Goal: Information Seeking & Learning: Learn about a topic

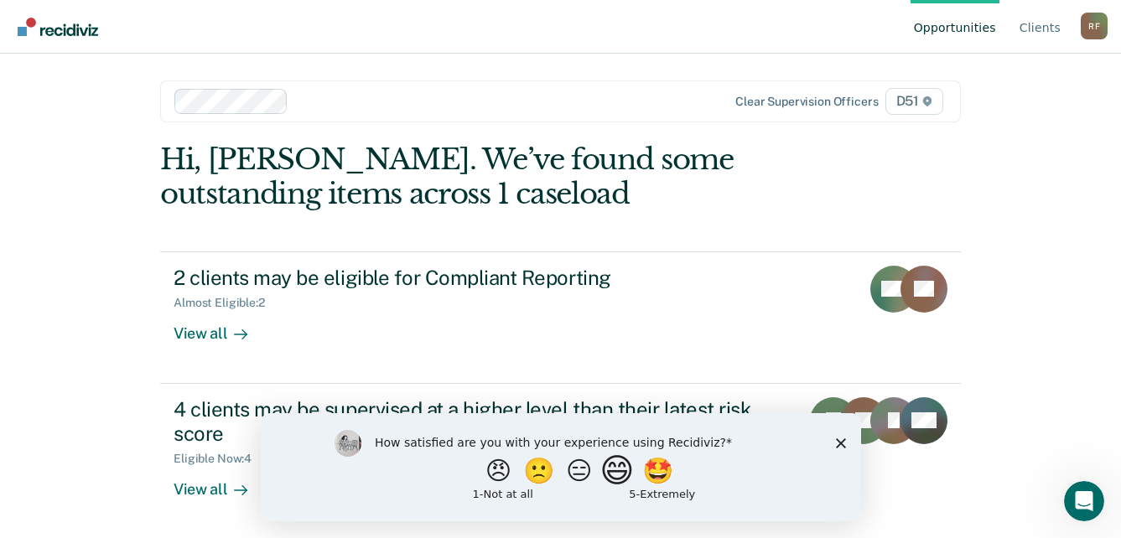
click at [624, 476] on button "😄" at bounding box center [618, 471] width 39 height 34
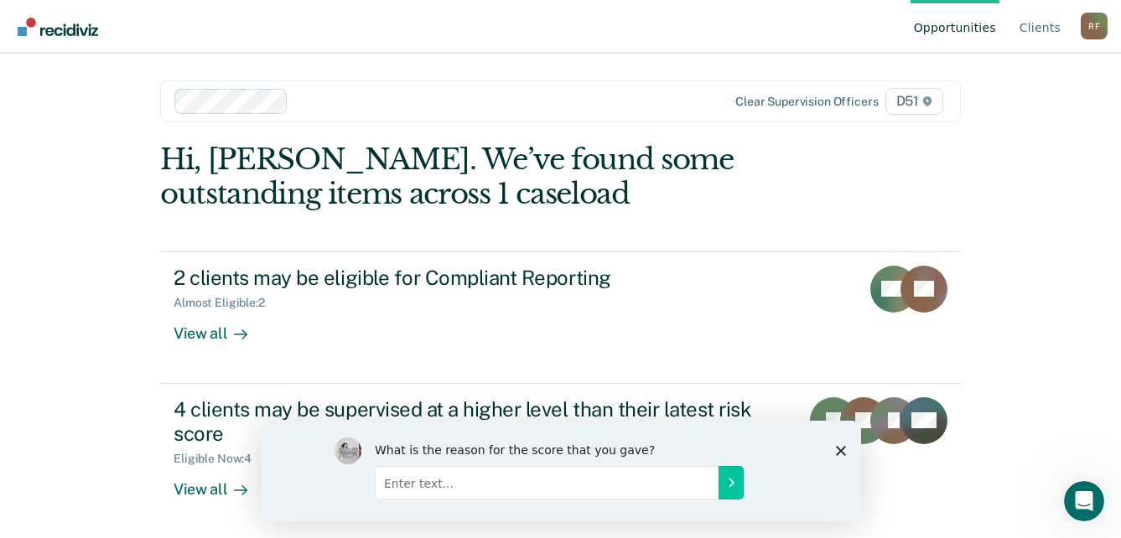
click at [839, 449] on polygon "Close survey" at bounding box center [840, 450] width 10 height 10
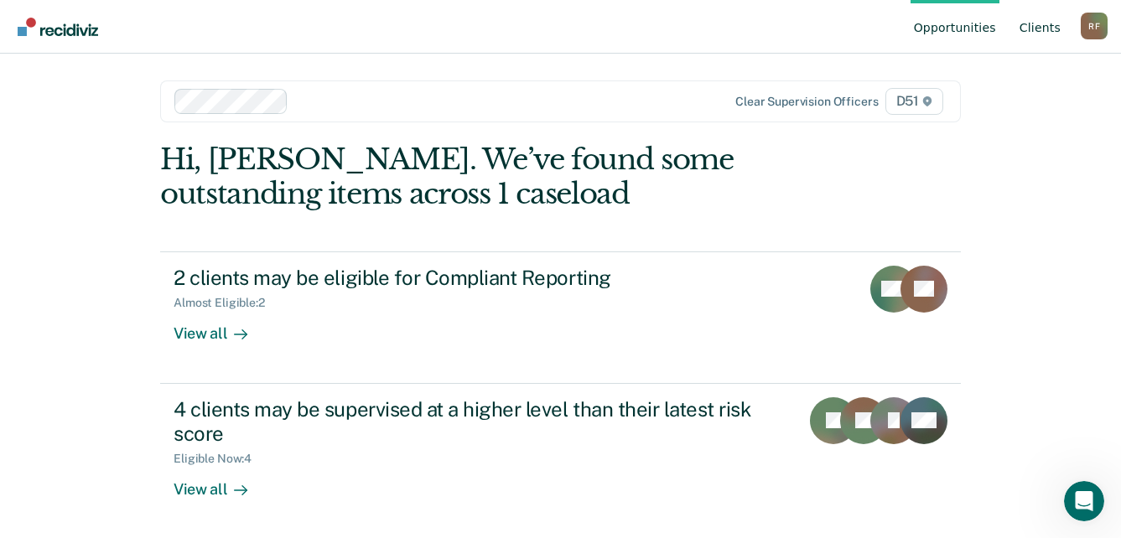
click at [1045, 21] on link "Client s" at bounding box center [1040, 27] width 48 height 54
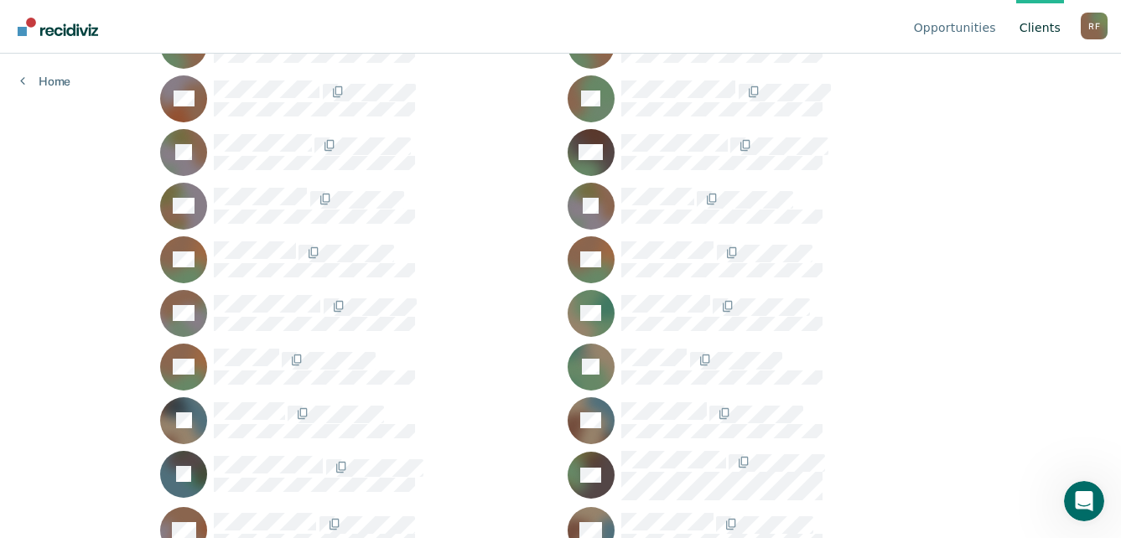
scroll to position [419, 0]
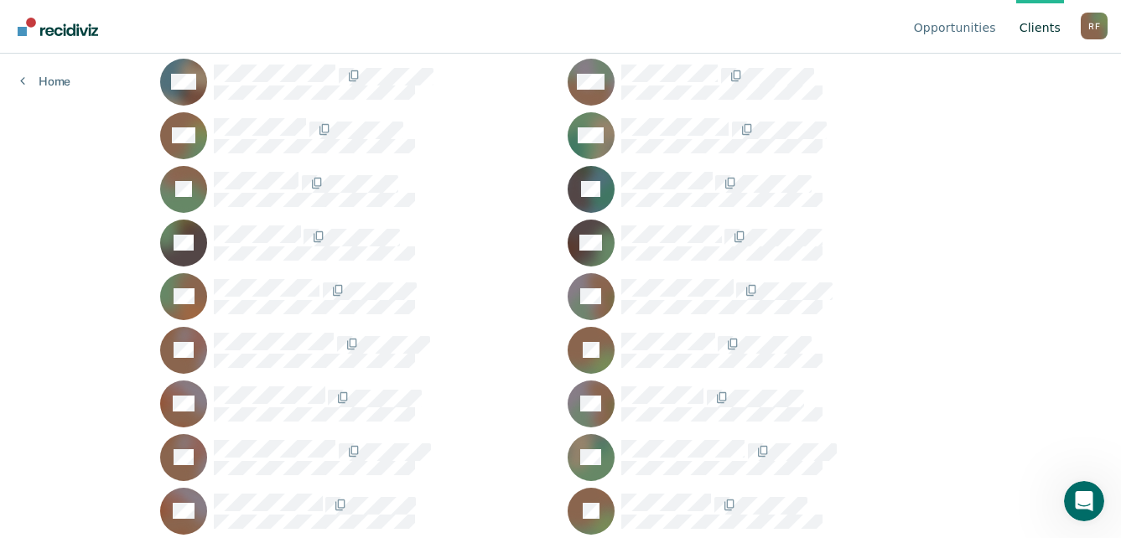
scroll to position [1677, 0]
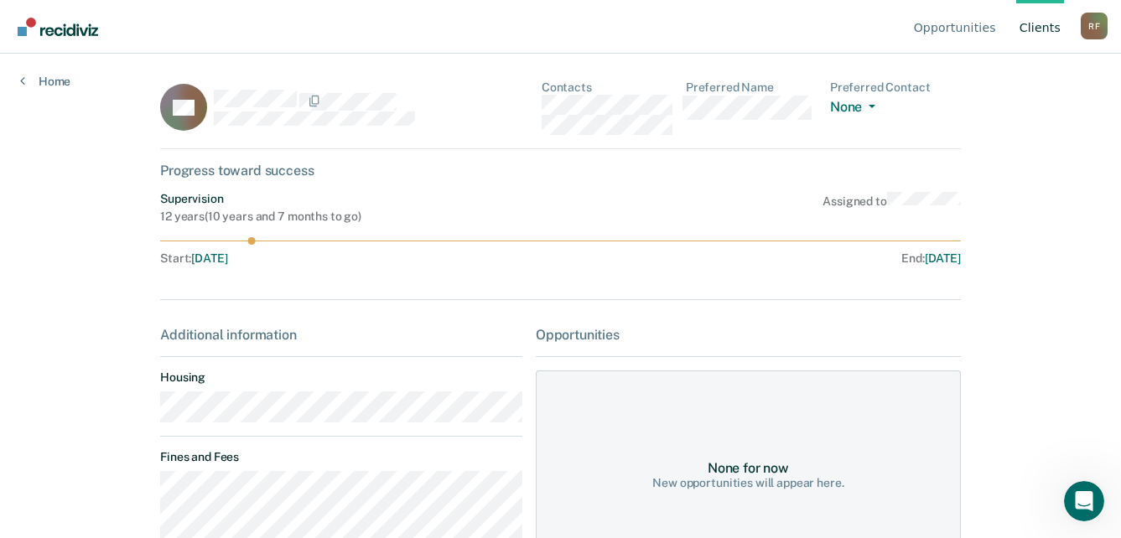
click at [540, 106] on div "CS Contacts Preferred Name Preferred Contact None Call Text Email None" at bounding box center [560, 114] width 801 height 69
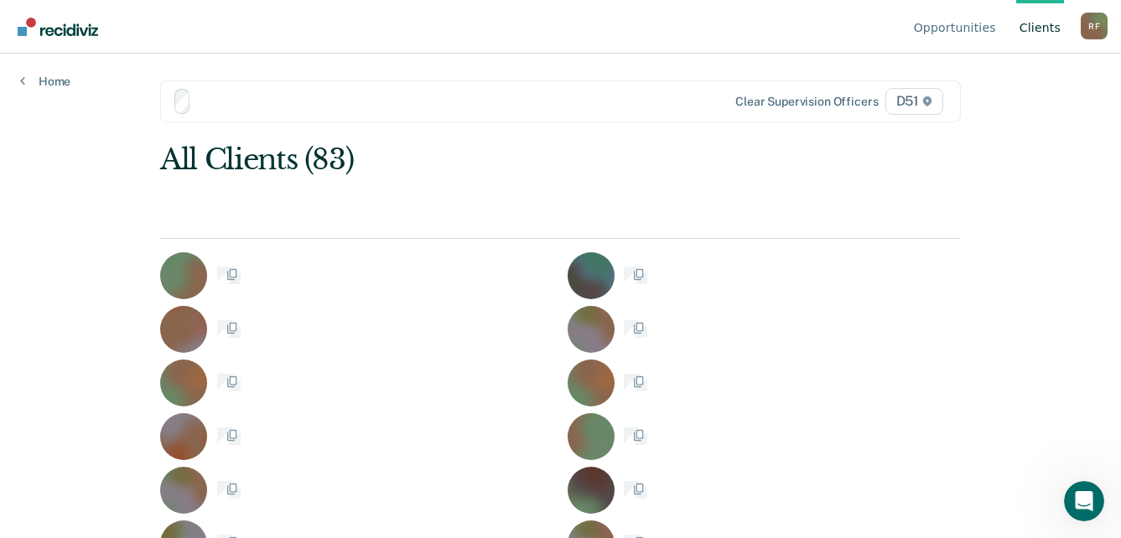
scroll to position [1677, 0]
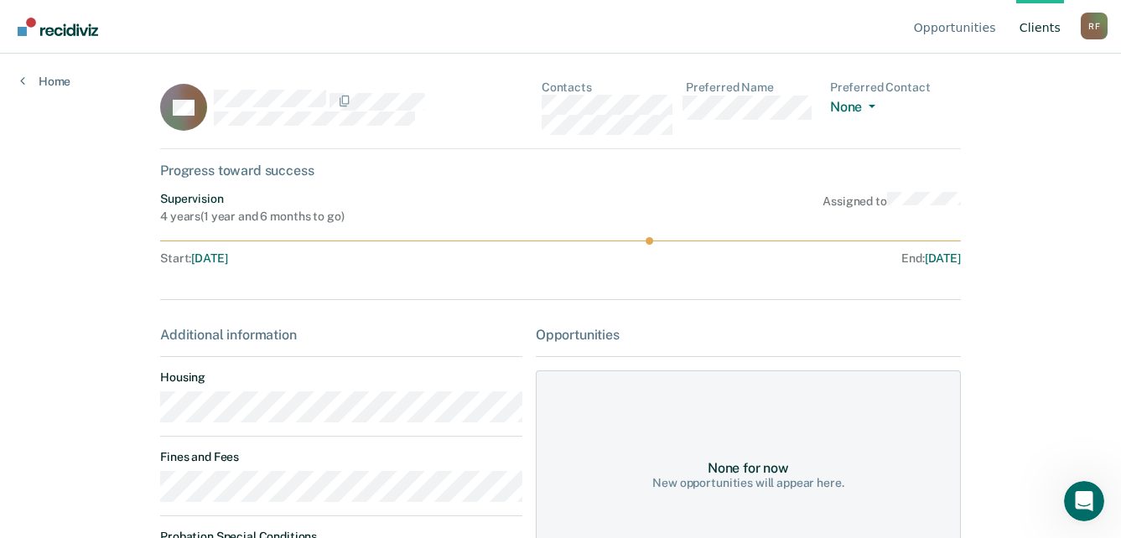
click at [542, 107] on div "CS Contacts Preferred Name Preferred Contact None Call Text Email None" at bounding box center [560, 114] width 801 height 69
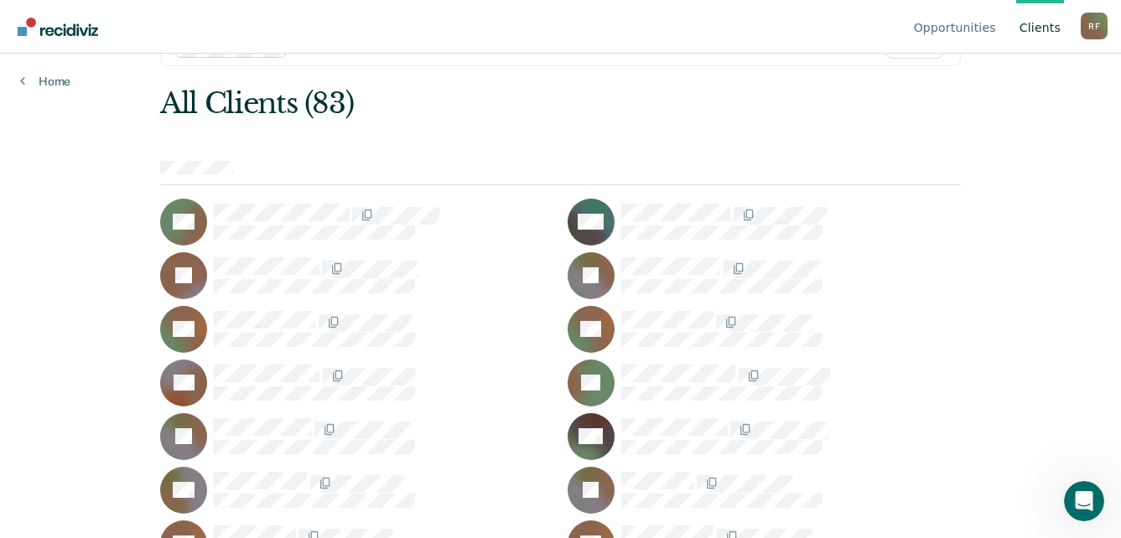
scroll to position [84, 0]
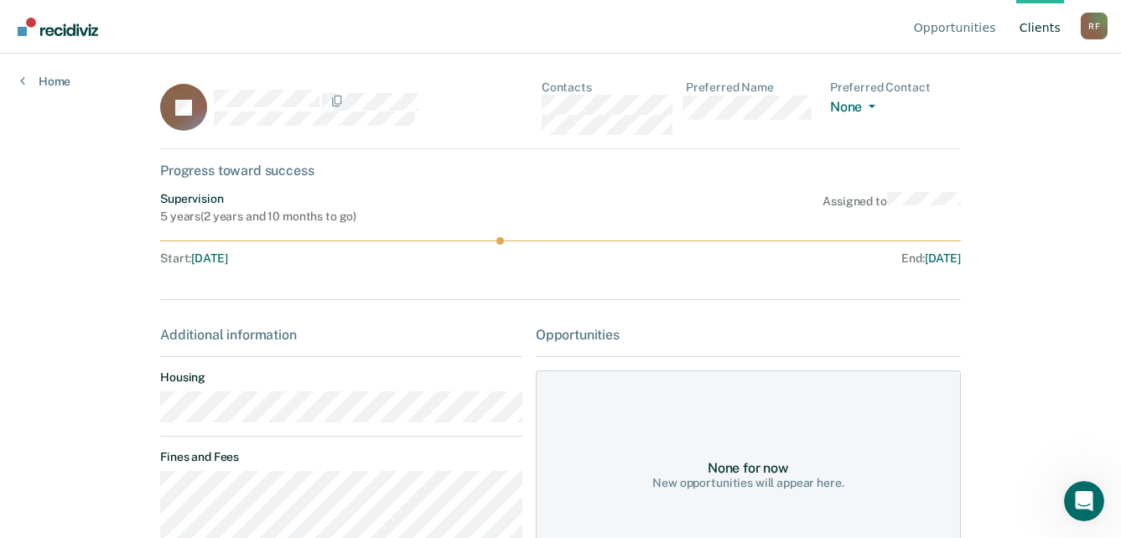
click at [540, 107] on div "JA Contacts Preferred Name Preferred Contact None Call Text Email None" at bounding box center [560, 114] width 801 height 69
click at [544, 112] on div "CA Contacts Preferred Name Preferred Contact None Call Text Email None" at bounding box center [560, 114] width 801 height 69
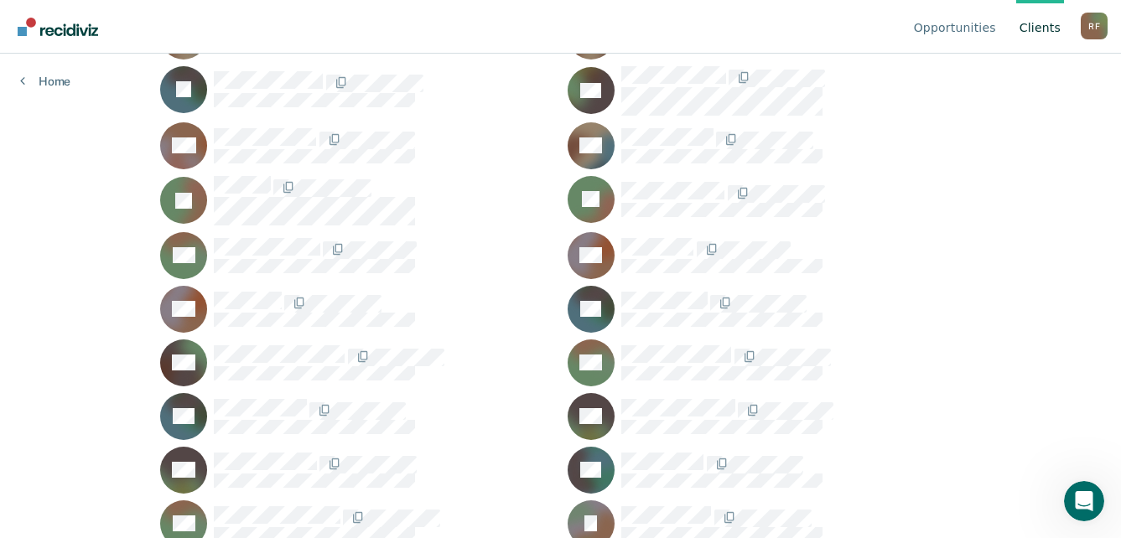
scroll to position [755, 0]
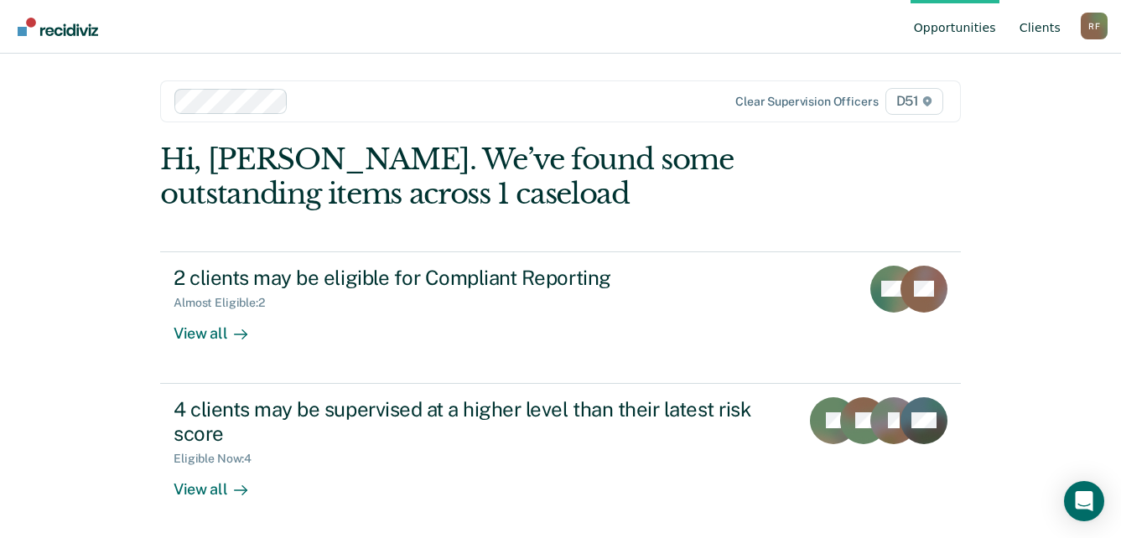
click at [1046, 23] on link "Client s" at bounding box center [1040, 27] width 48 height 54
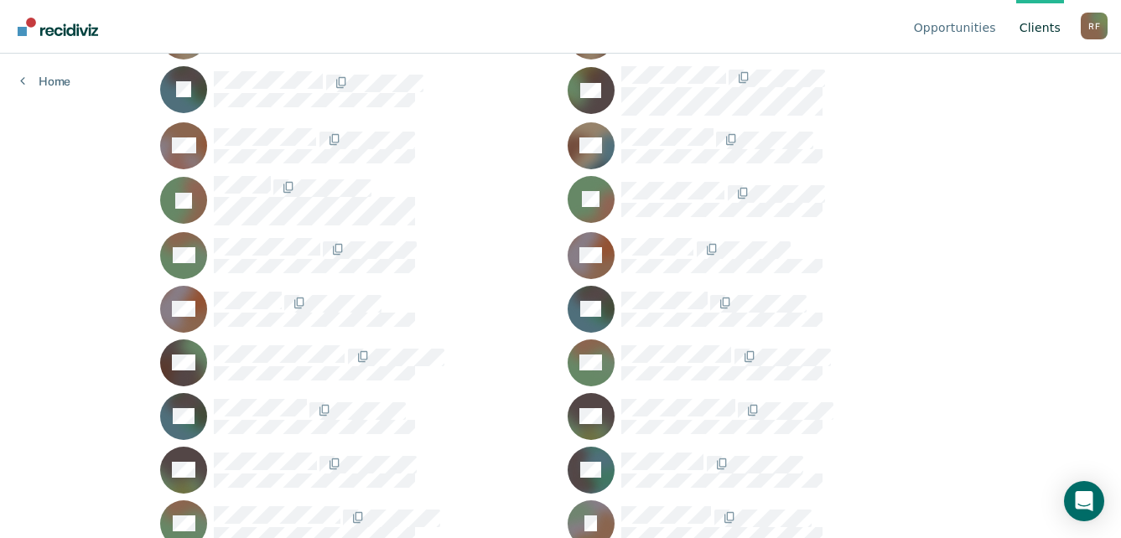
scroll to position [755, 0]
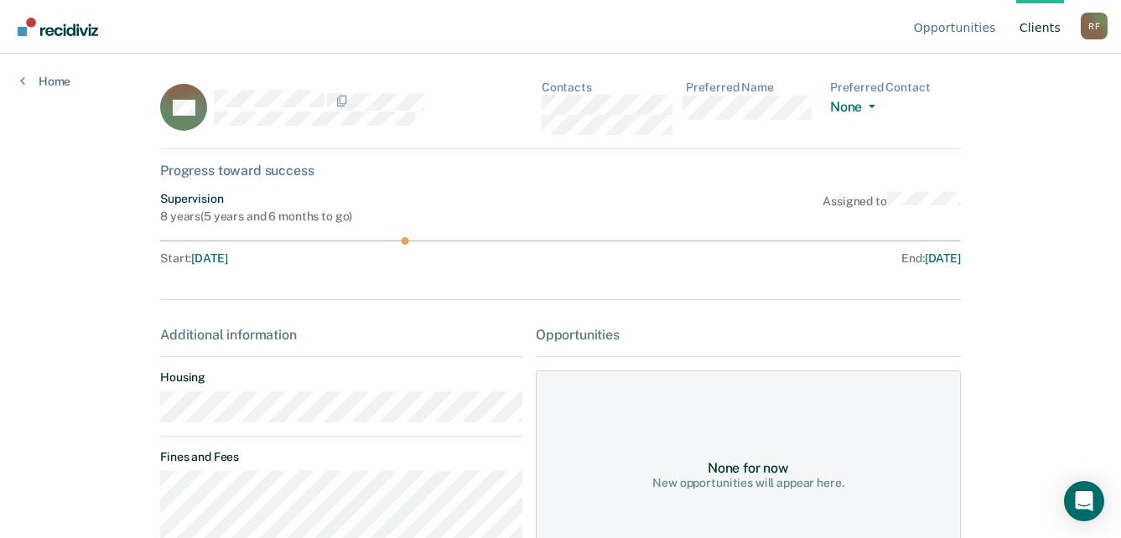
click at [542, 102] on div "BH Contacts Preferred Name Preferred Contact None Call Text Email None" at bounding box center [560, 114] width 801 height 69
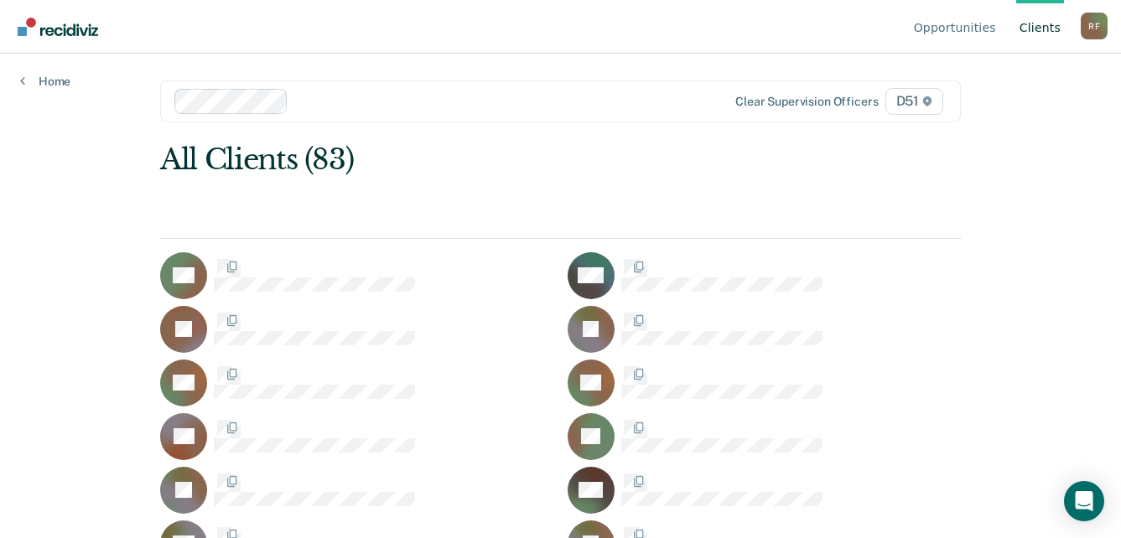
scroll to position [755, 0]
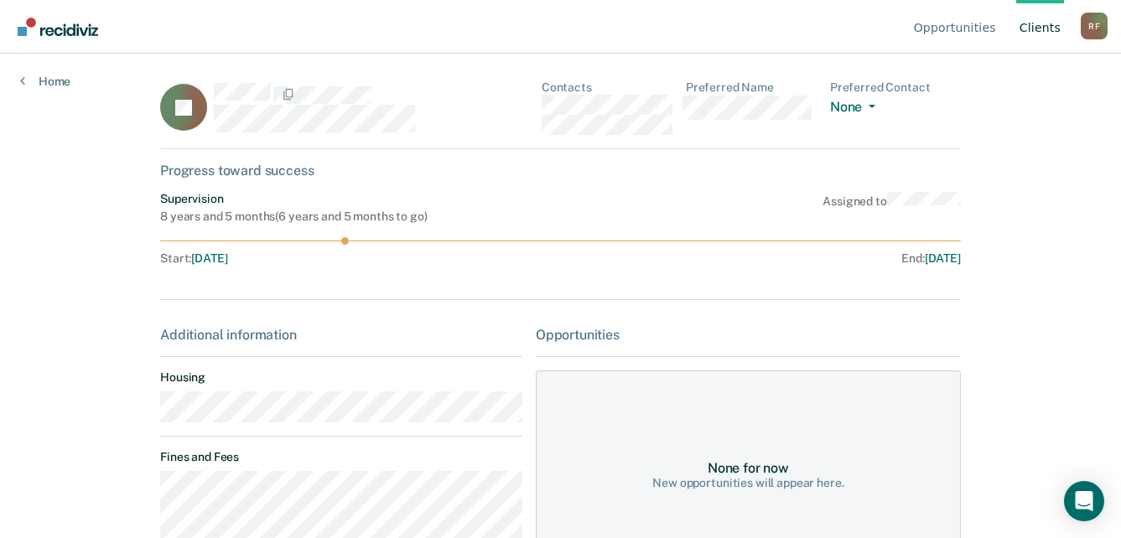
click at [545, 106] on div "IG Contacts Preferred Name Preferred Contact None Call Text Email None" at bounding box center [560, 114] width 801 height 69
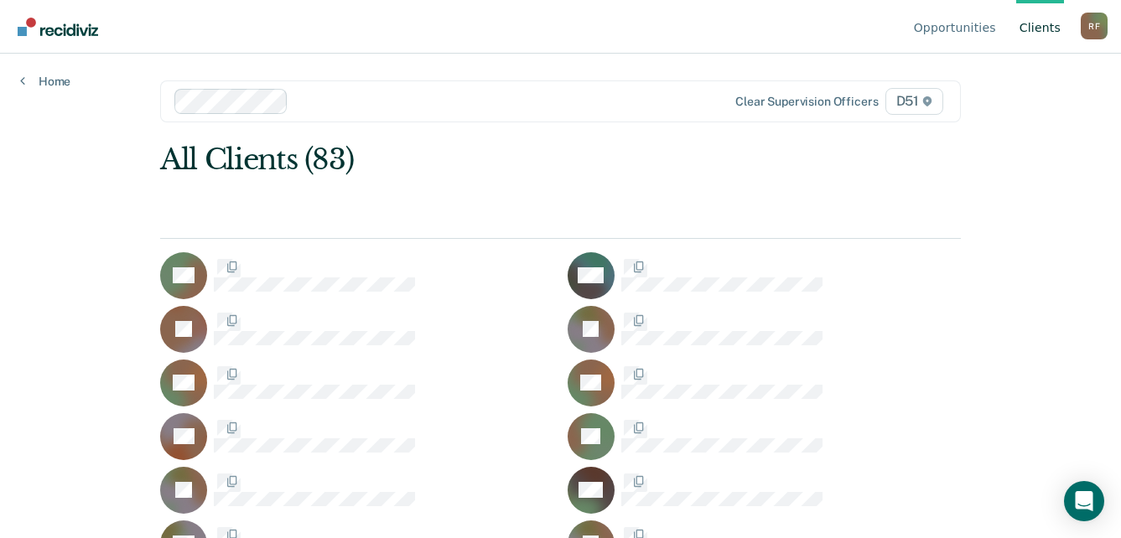
scroll to position [755, 0]
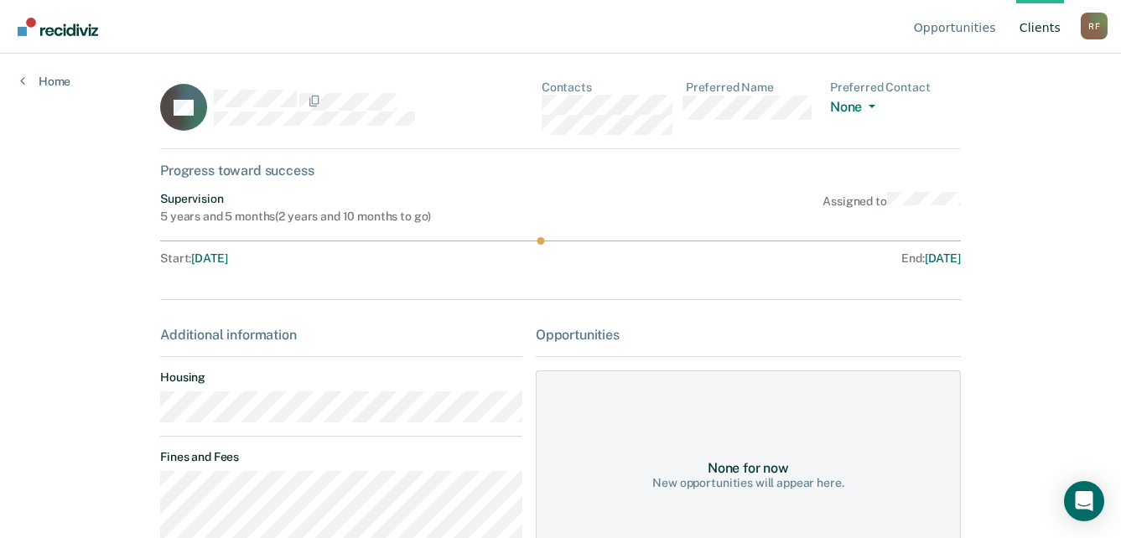
click at [542, 112] on div "LH Contacts Preferred Name Preferred Contact None Call Text Email None" at bounding box center [560, 114] width 801 height 69
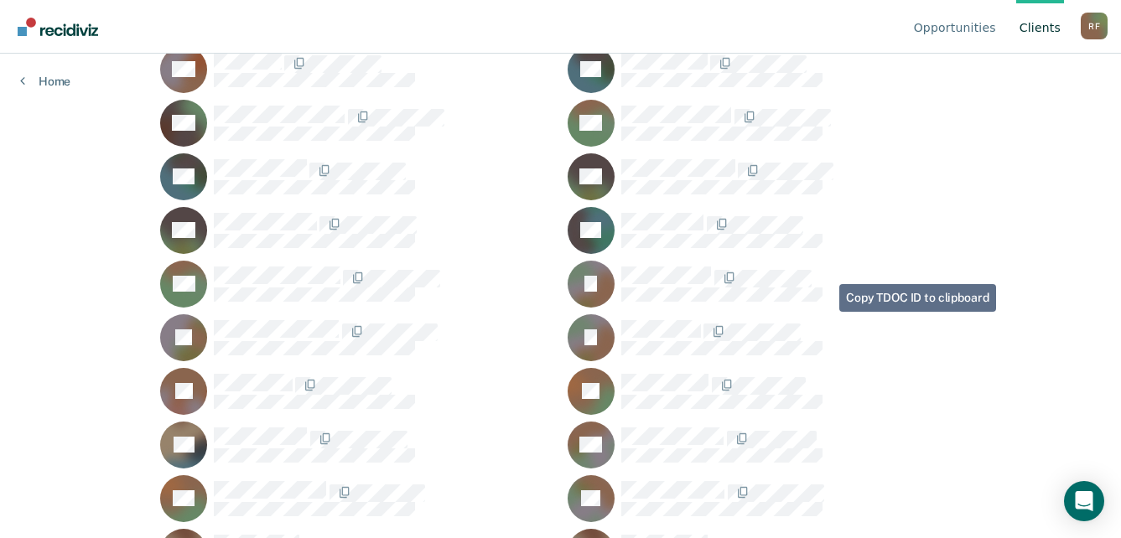
scroll to position [1006, 0]
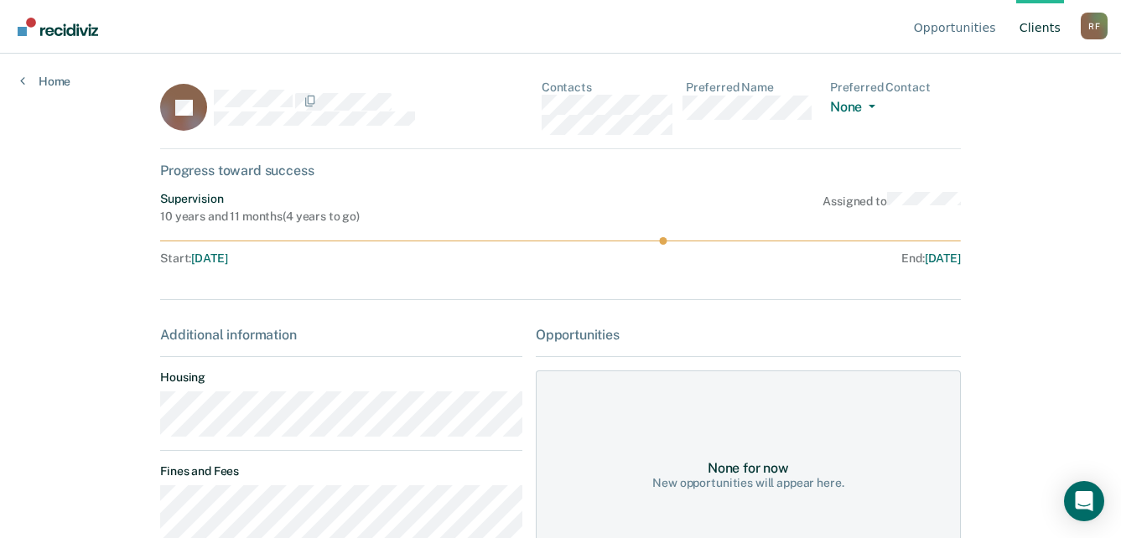
click at [542, 112] on div "KJ Contacts Preferred Name Preferred Contact None Call Text Email None" at bounding box center [560, 114] width 801 height 69
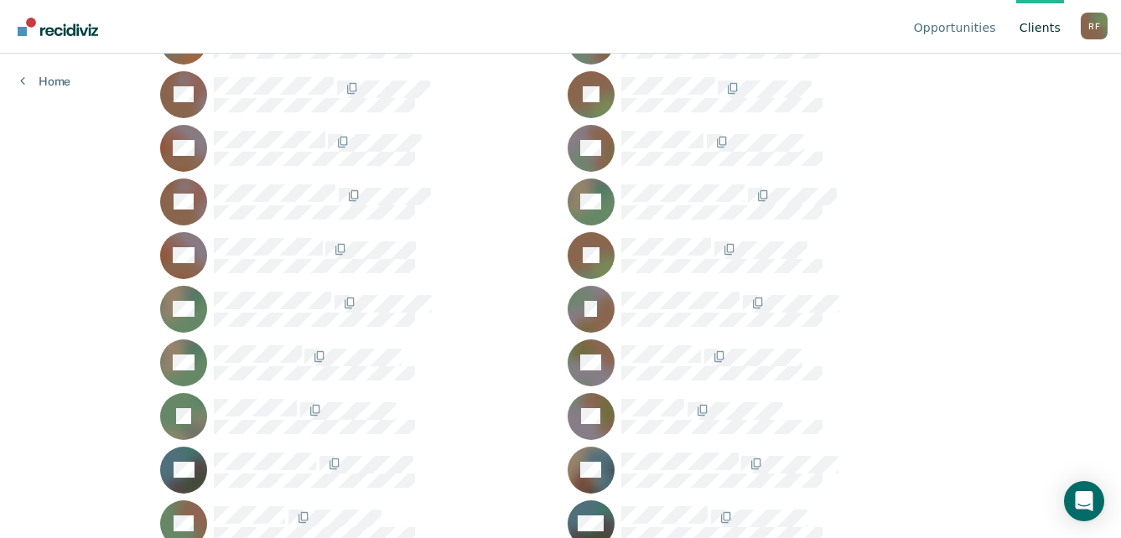
scroll to position [1961, 0]
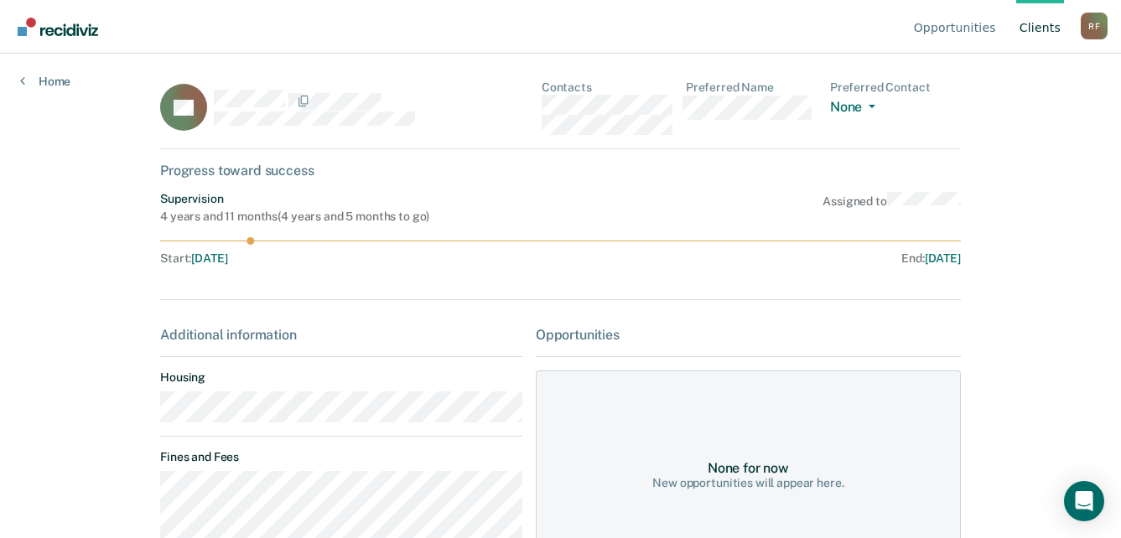
click at [533, 106] on div "IW Contacts Preferred Name Preferred Contact None Call Text Email None" at bounding box center [560, 114] width 801 height 69
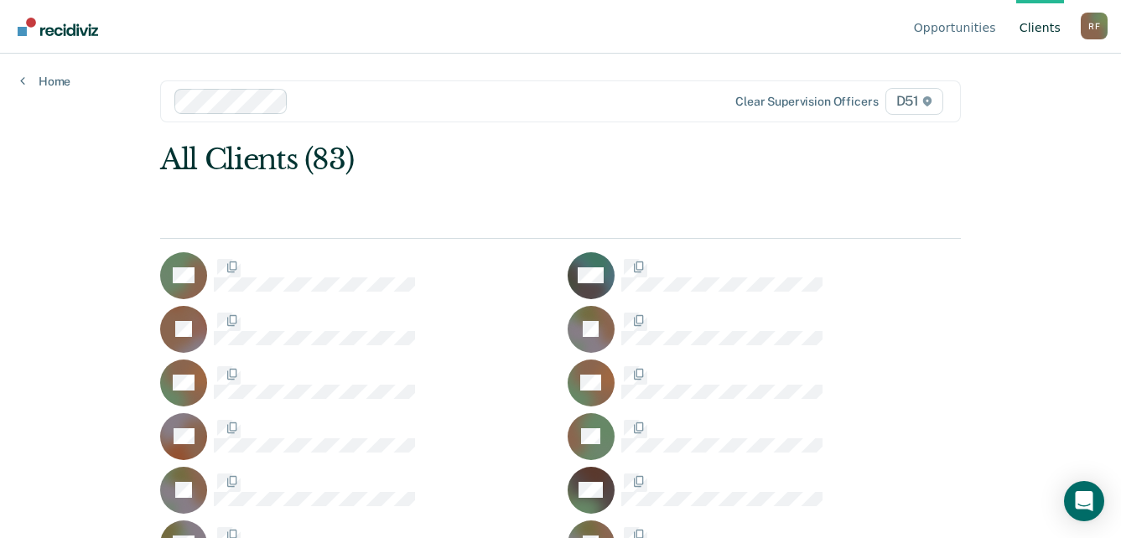
scroll to position [1961, 0]
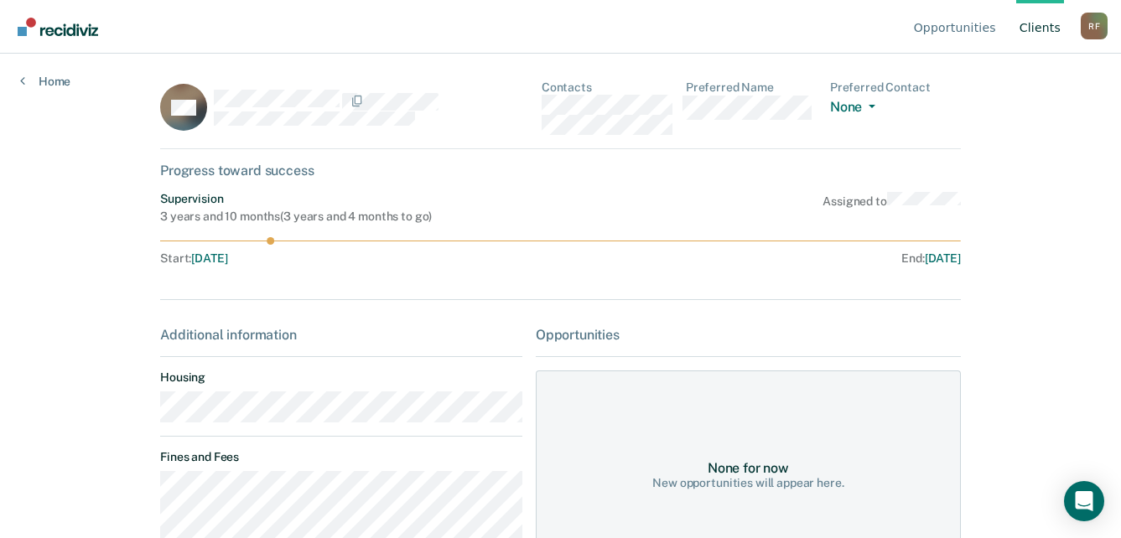
click at [545, 106] on div "DW Contacts Preferred Name Preferred Contact None Call Text Email None" at bounding box center [560, 114] width 801 height 69
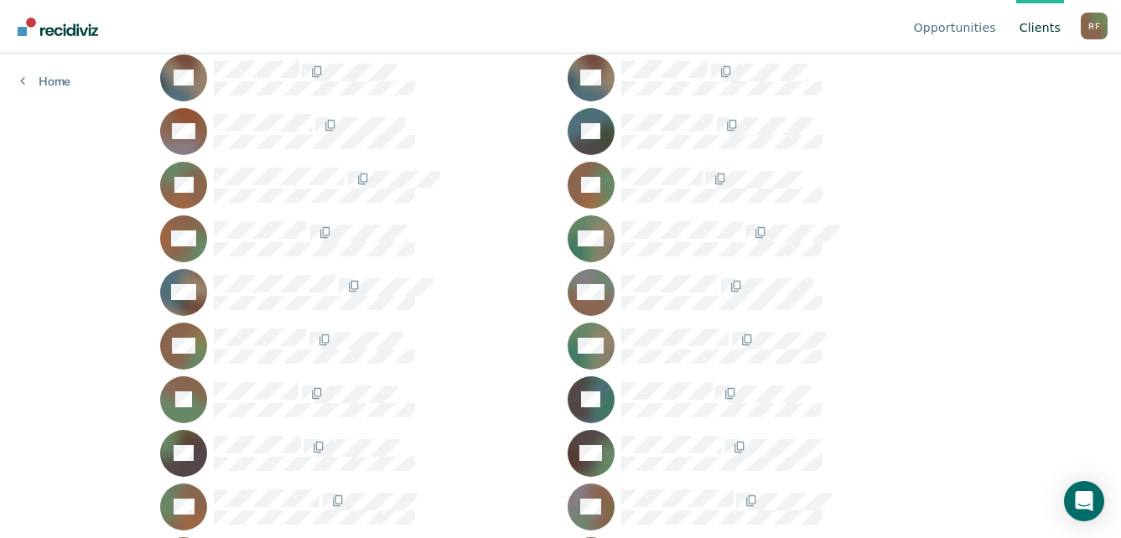
scroll to position [1206, 0]
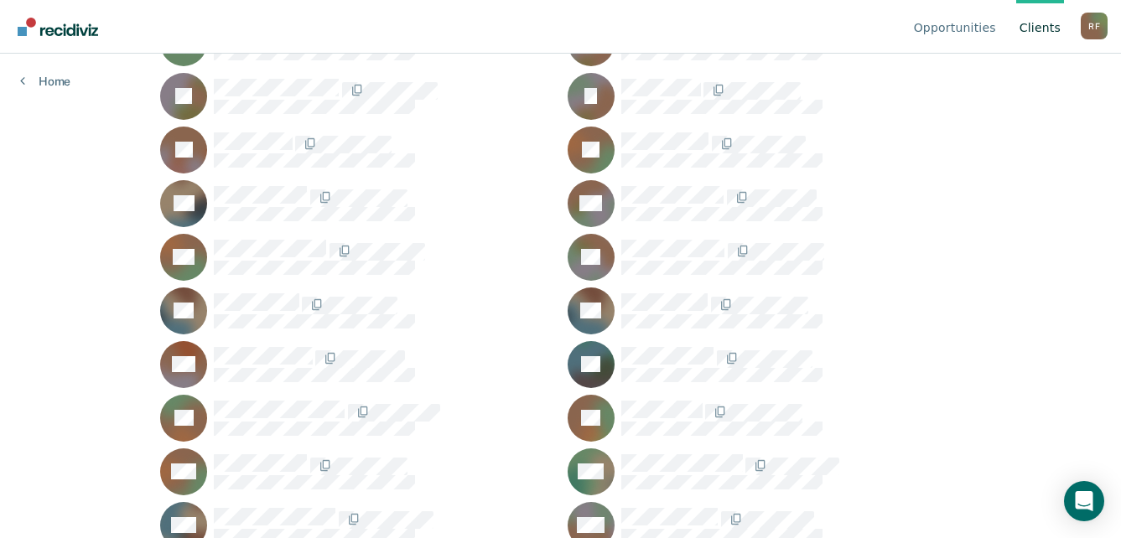
click at [299, 301] on span at bounding box center [300, 306] width 3 height 18
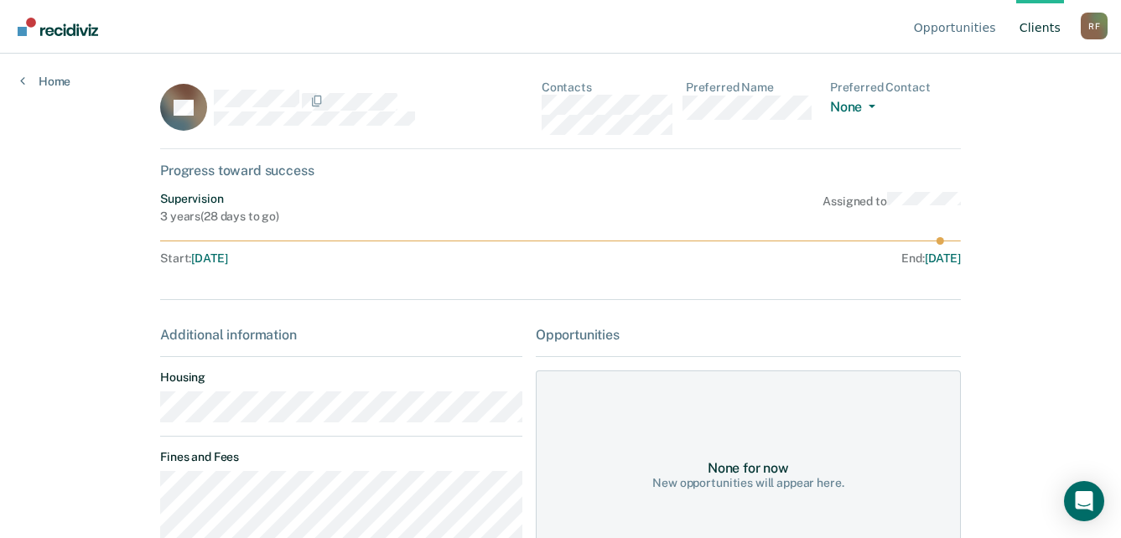
click at [537, 107] on div "AL Contacts Preferred Name Preferred Contact None Call Text Email None" at bounding box center [560, 114] width 801 height 69
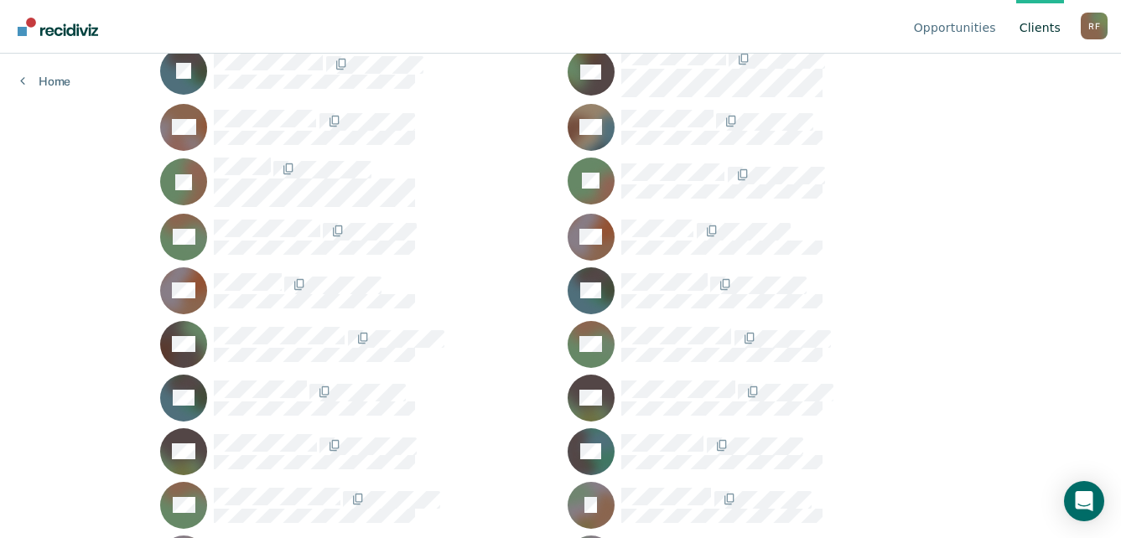
scroll to position [838, 0]
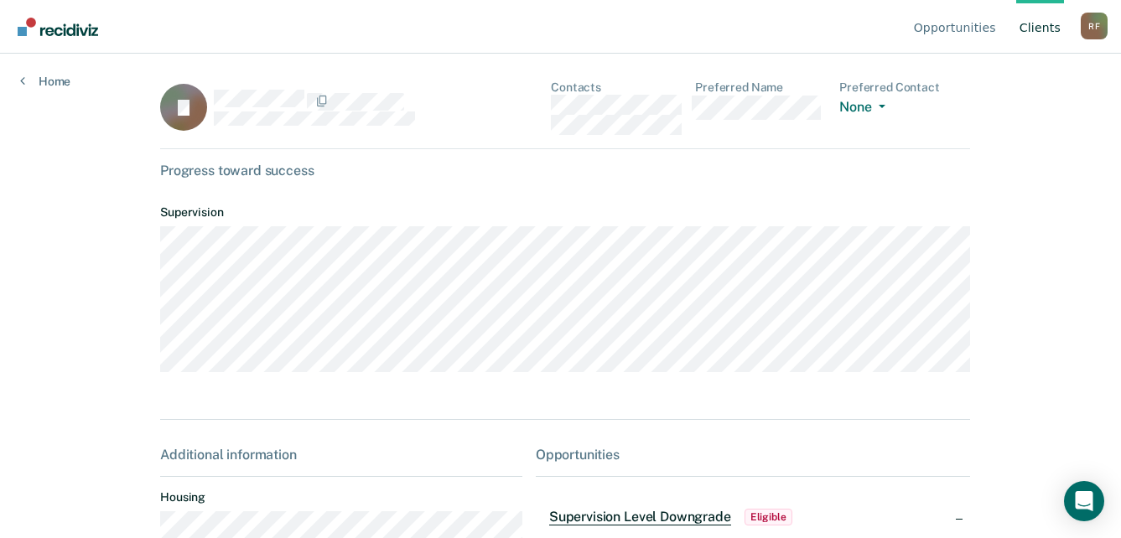
click at [544, 103] on div "JJ Contacts Preferred Name Preferred Contact None Call Text Email None" at bounding box center [565, 114] width 810 height 69
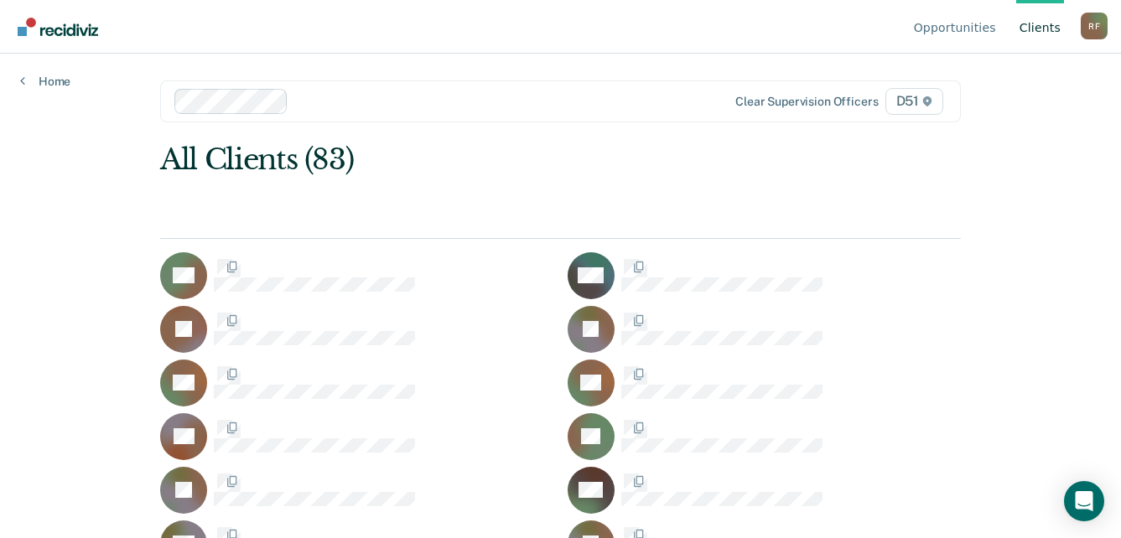
scroll to position [838, 0]
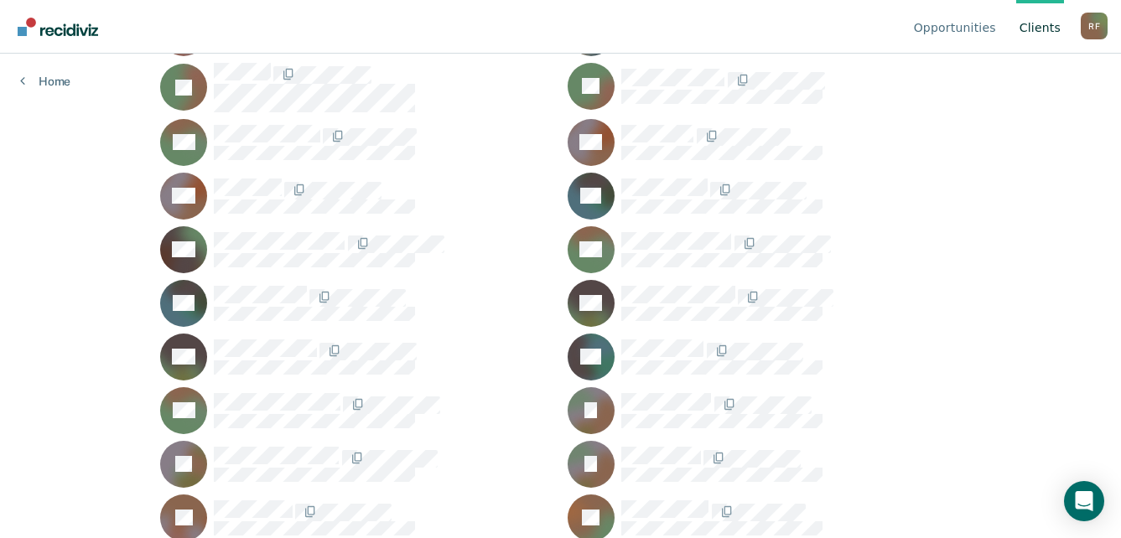
click at [1088, 25] on div "R F" at bounding box center [1094, 26] width 27 height 27
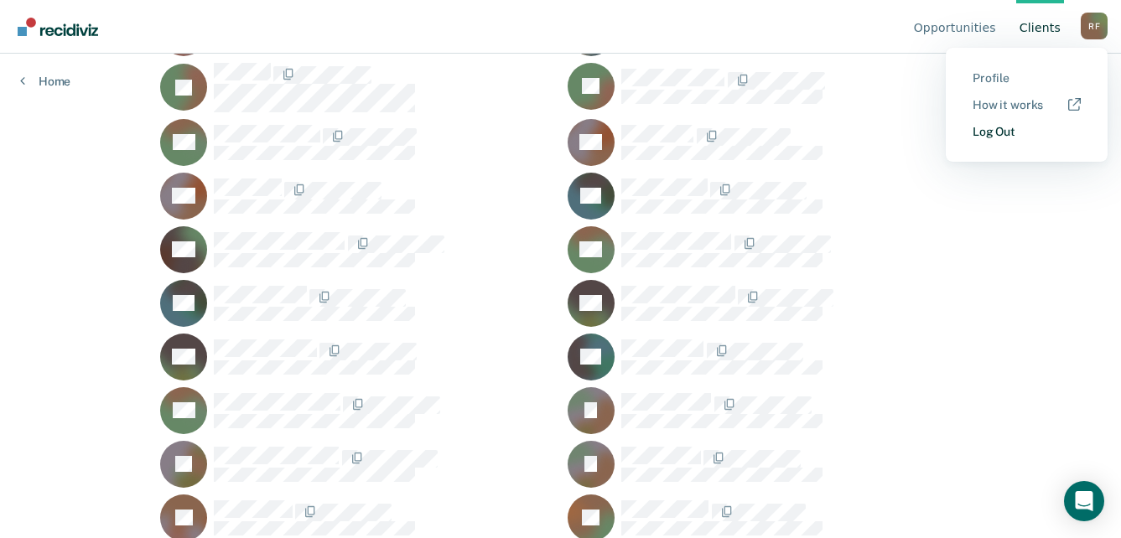
click at [1009, 131] on link "Log Out" at bounding box center [1027, 132] width 108 height 14
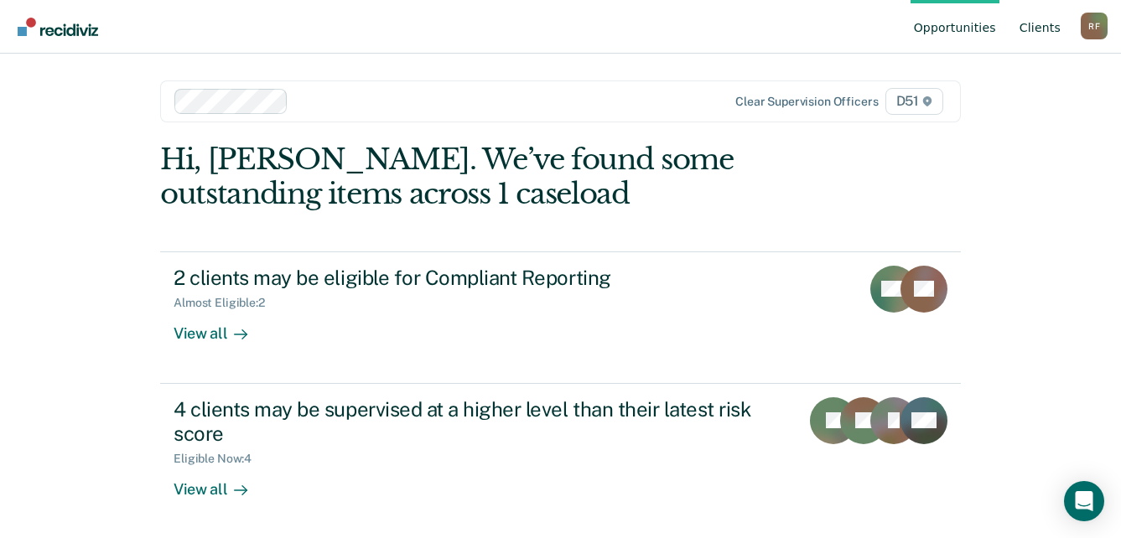
click at [1045, 23] on link "Client s" at bounding box center [1040, 27] width 48 height 54
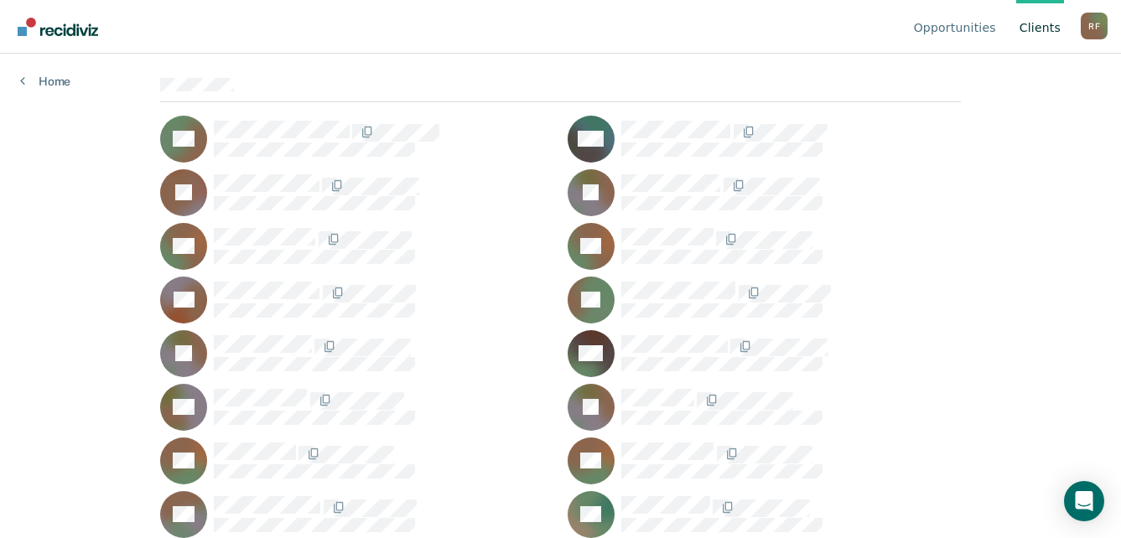
scroll to position [168, 0]
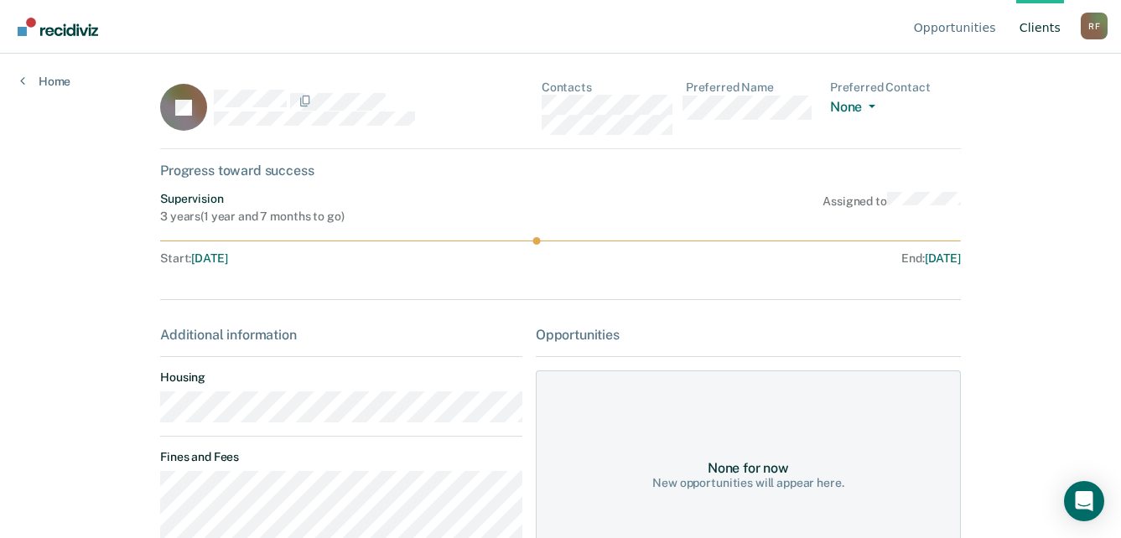
click at [148, 422] on main "JB Contacts Preferred Name Preferred Contact None Call Text Email None Progress…" at bounding box center [560, 276] width 841 height 444
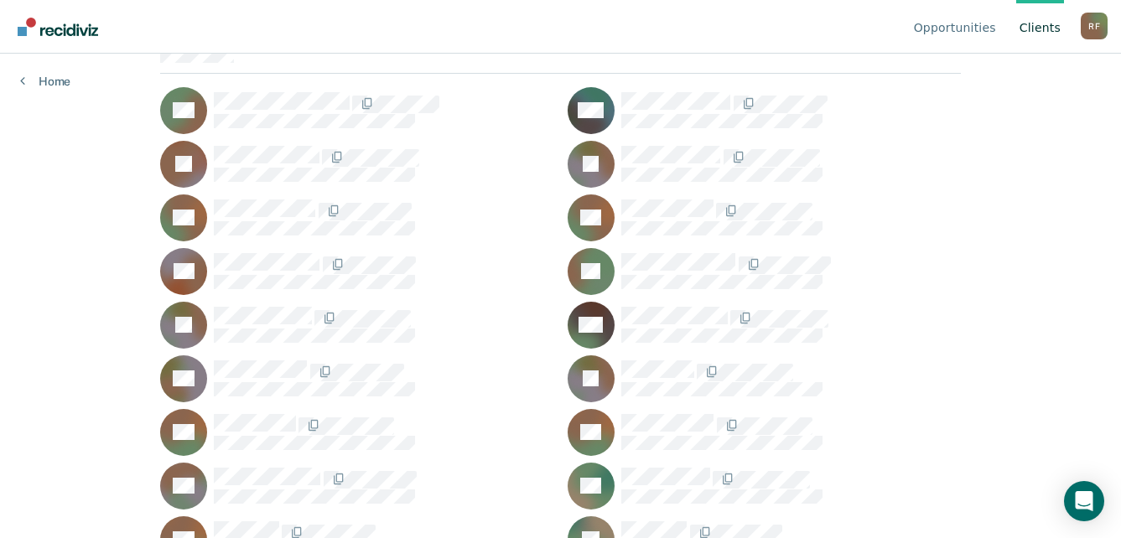
scroll to position [252, 0]
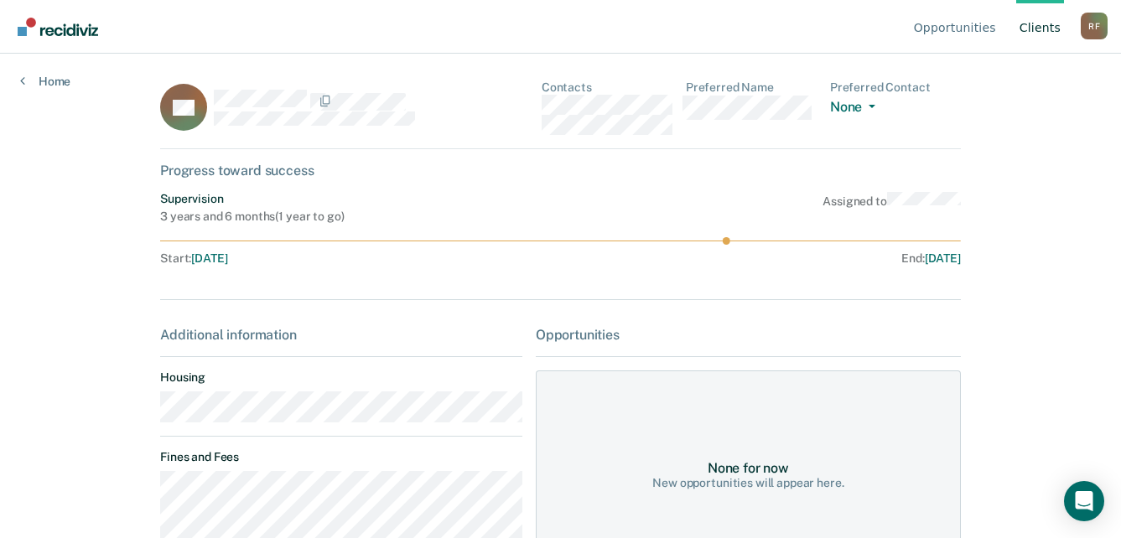
click at [140, 421] on main "BC Contacts Preferred Name Preferred Contact None Call Text Email None Progress…" at bounding box center [560, 276] width 841 height 444
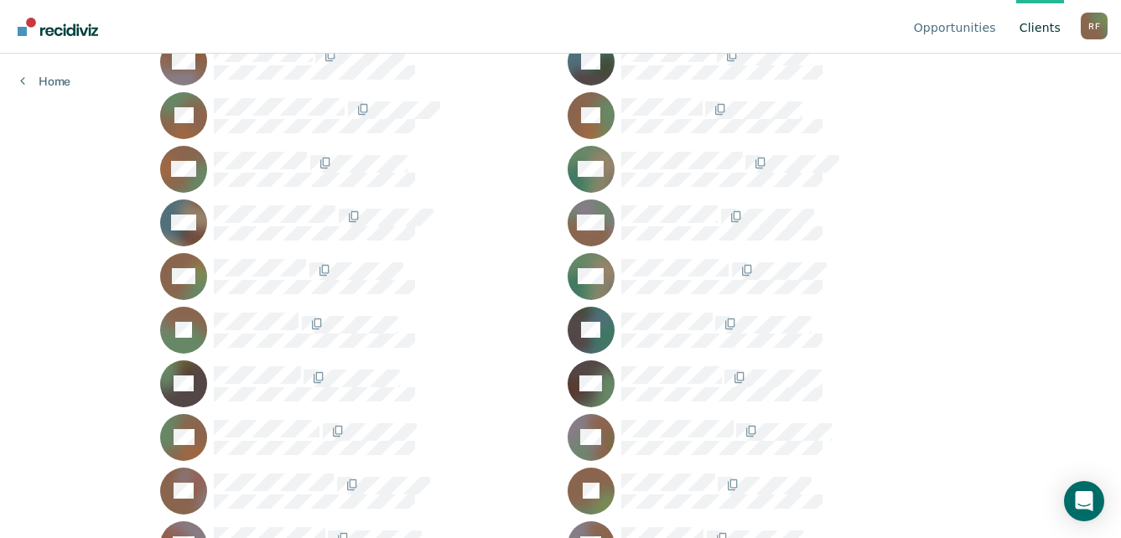
scroll to position [1425, 0]
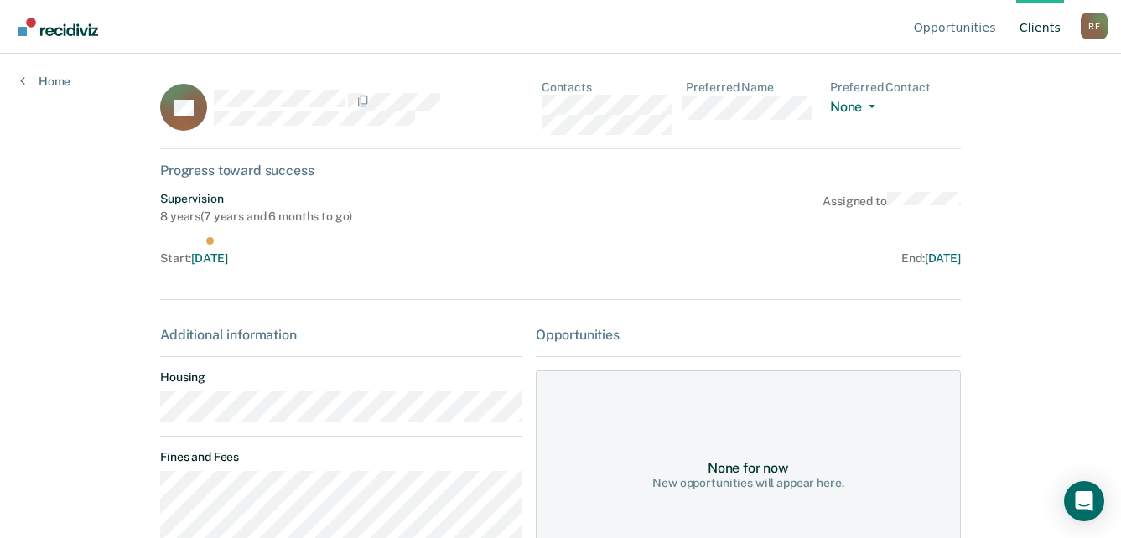
click at [144, 419] on main "SL Contacts Preferred Name Preferred Contact None Call Text Email None Progress…" at bounding box center [560, 276] width 841 height 444
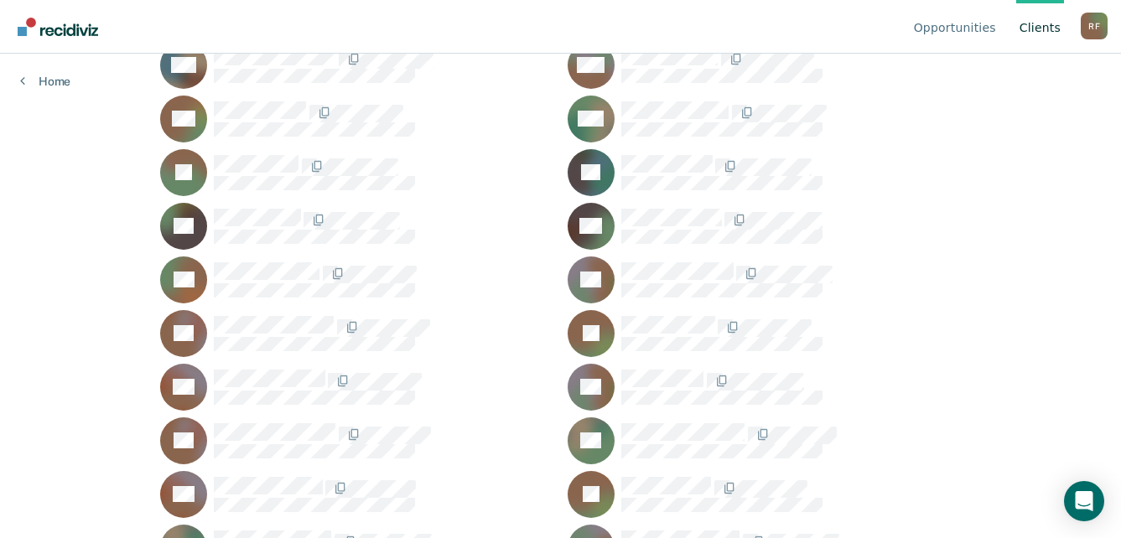
scroll to position [1677, 0]
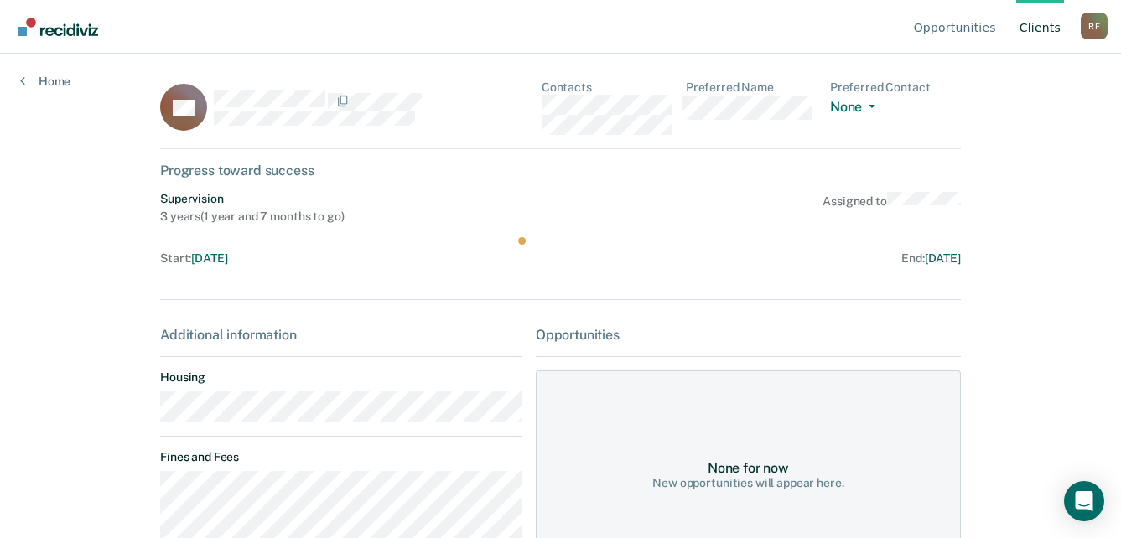
click at [130, 418] on div "Opportunities Client s Ronnel Fisher R F Profile How it works Log Out Home DS C…" at bounding box center [560, 269] width 1121 height 538
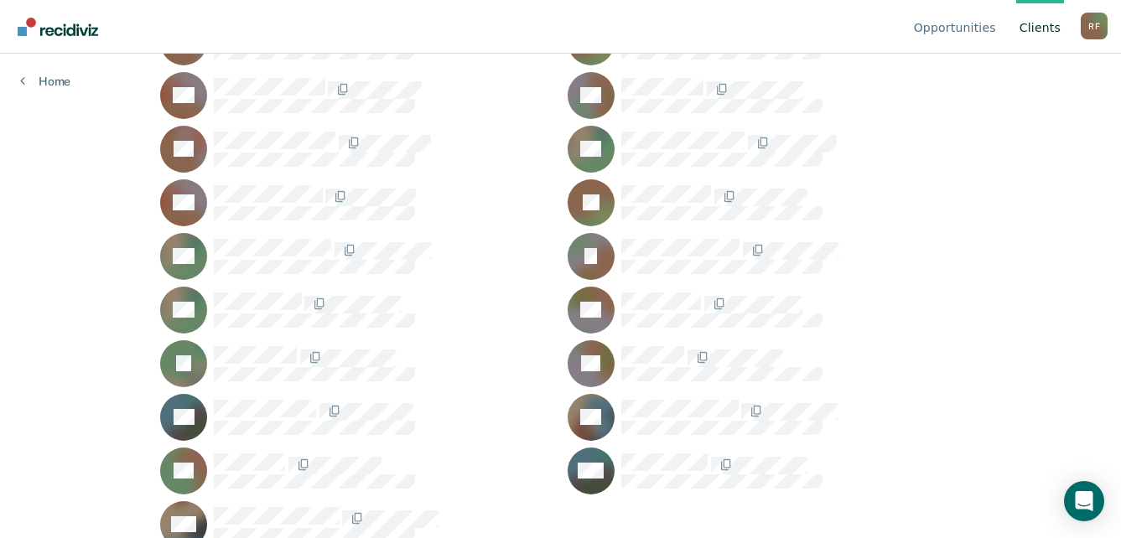
scroll to position [1961, 0]
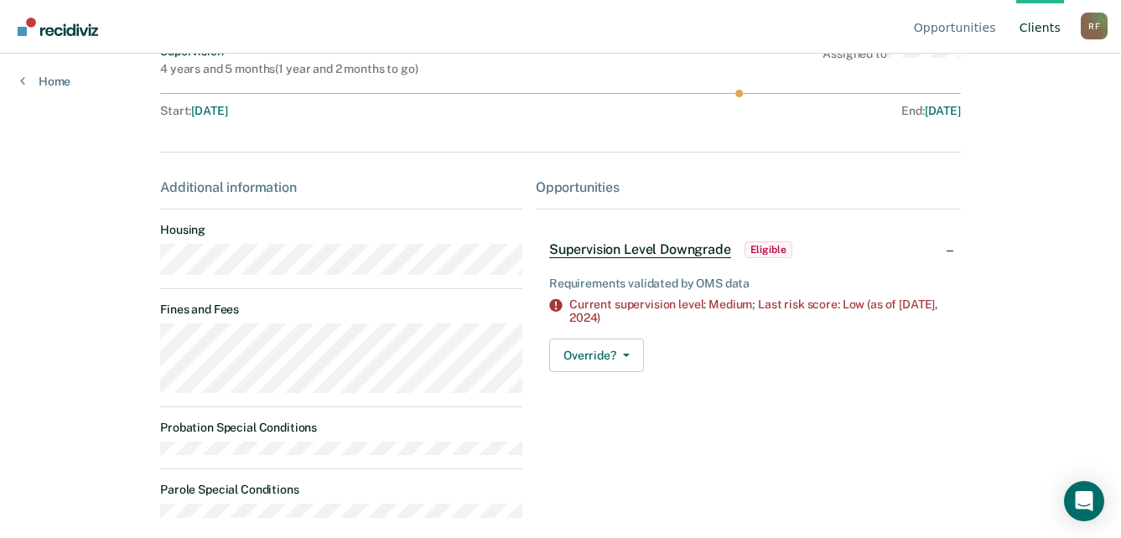
scroll to position [162, 0]
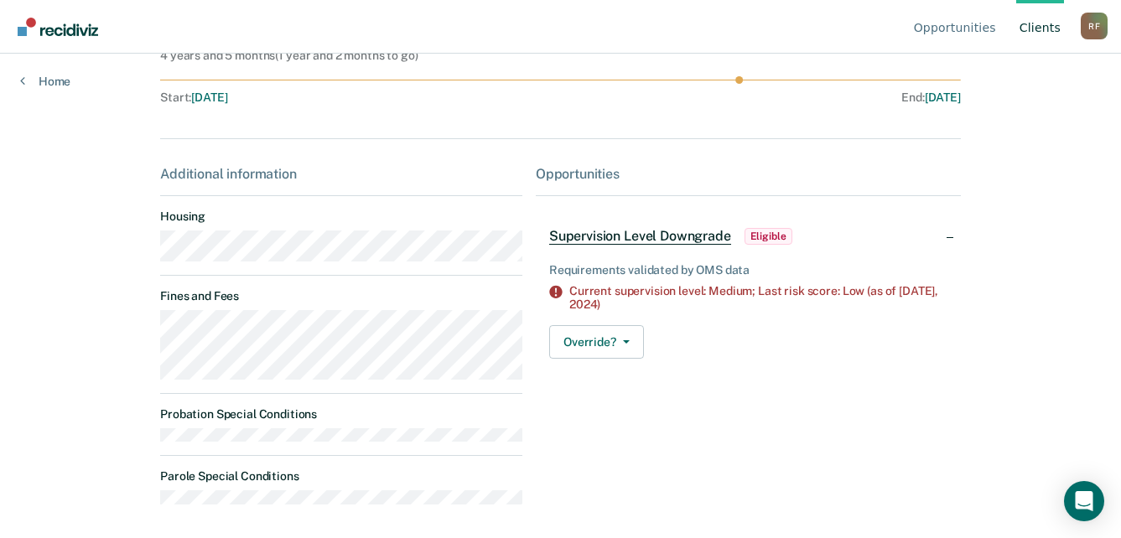
click at [140, 259] on main "JT Contacts Preferred Name Preferred Contact None Call Text Email None Progress…" at bounding box center [560, 115] width 841 height 444
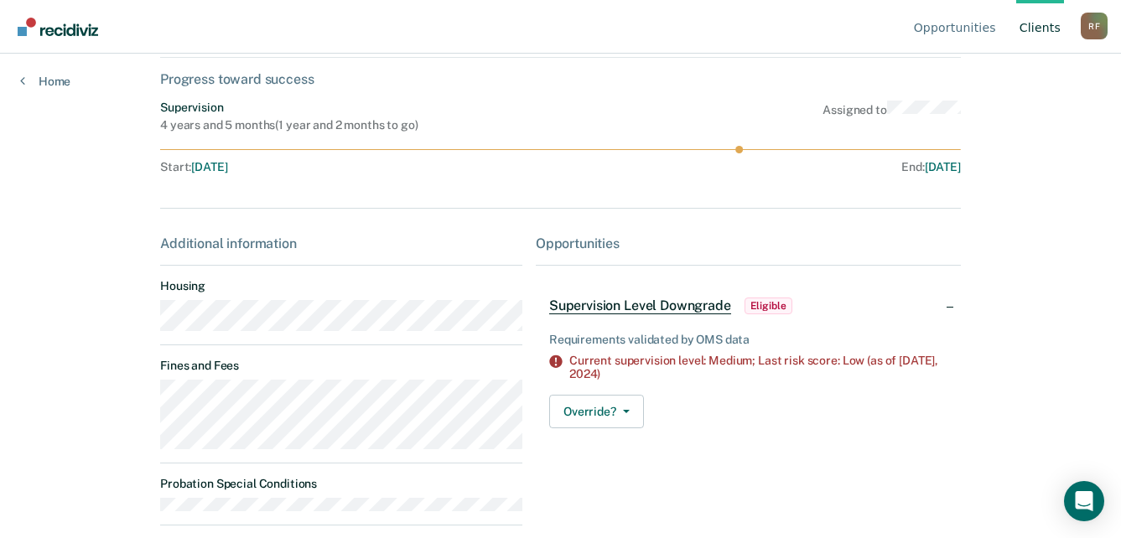
scroll to position [0, 0]
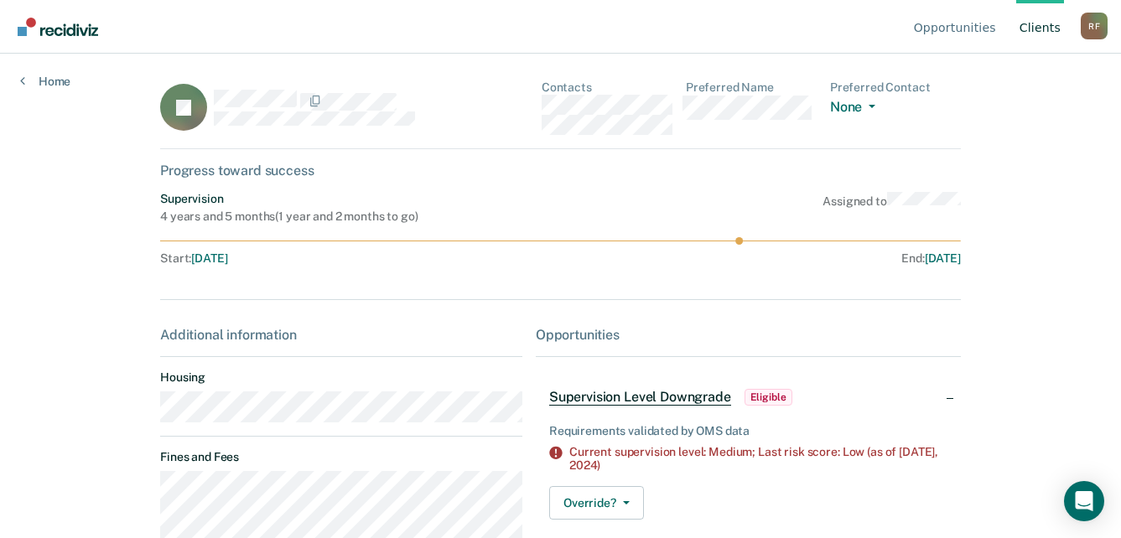
scroll to position [1961, 0]
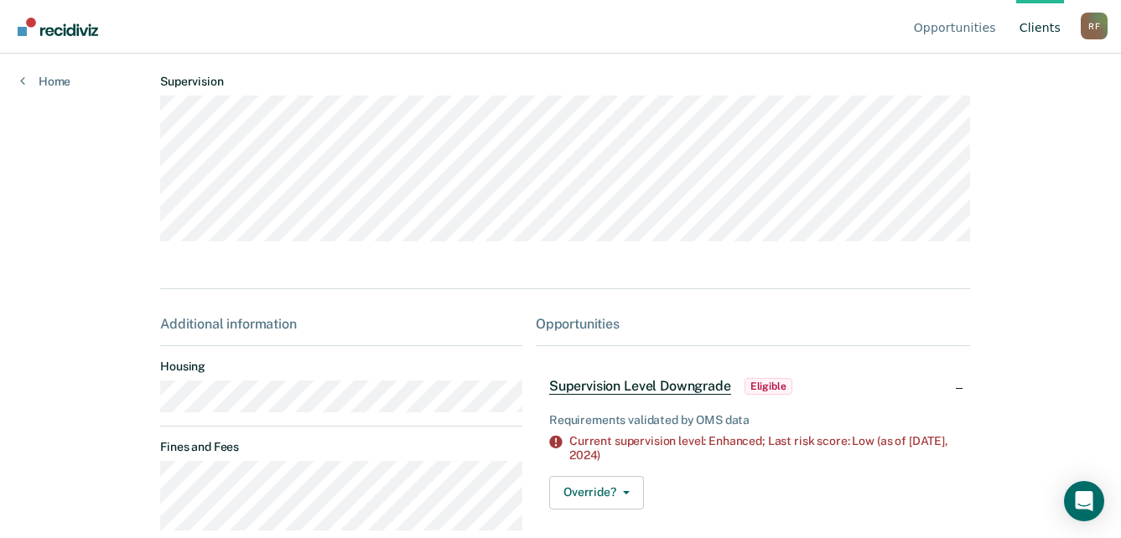
scroll to position [168, 0]
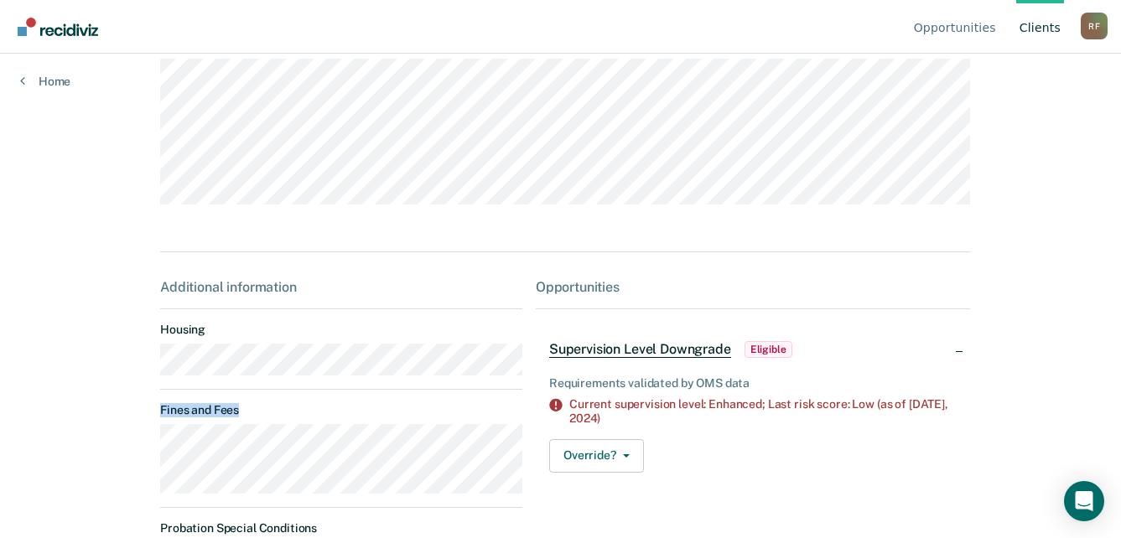
click at [362, 426] on div "Additional information Housing Fines and Fees Probation Special Conditions Paro…" at bounding box center [341, 455] width 362 height 352
drag, startPoint x: 362, startPoint y: 426, endPoint x: 455, endPoint y: 416, distance: 93.6
click at [455, 417] on dt "Fines and Fees" at bounding box center [341, 410] width 362 height 14
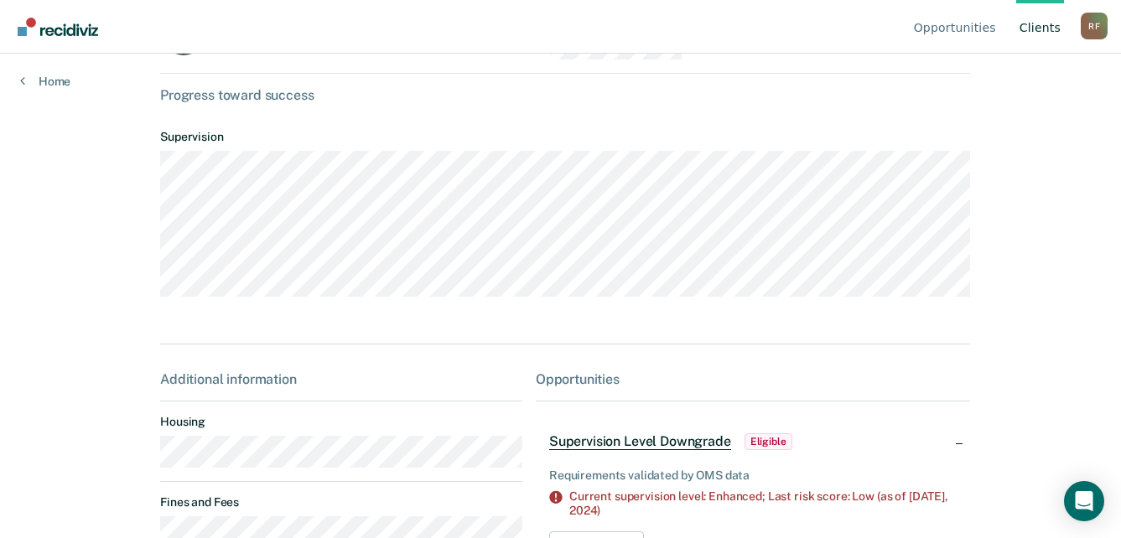
scroll to position [0, 0]
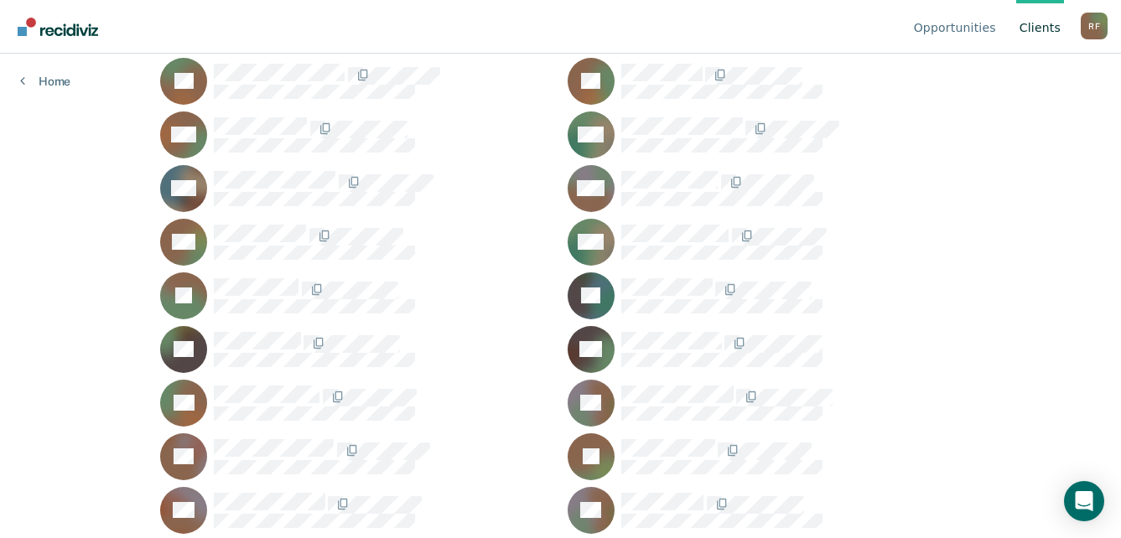
scroll to position [1542, 0]
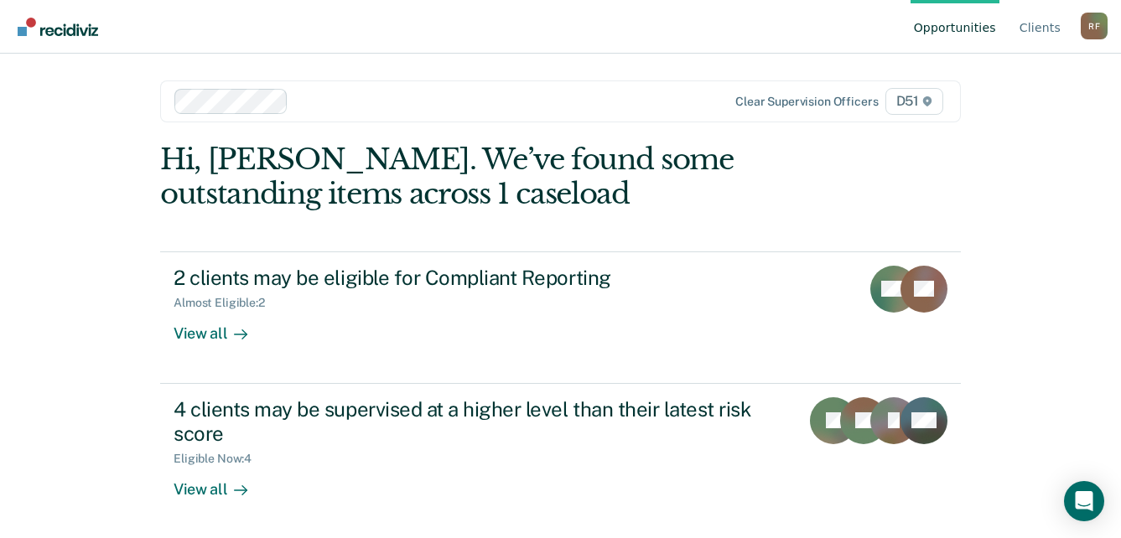
click at [1093, 31] on div "R F" at bounding box center [1094, 26] width 27 height 27
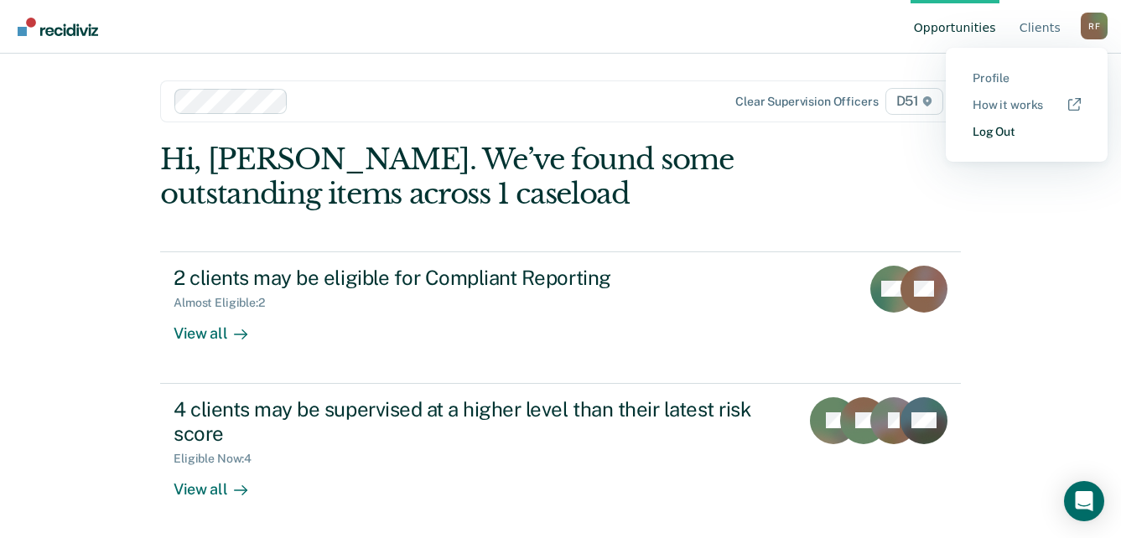
click at [1007, 129] on link "Log Out" at bounding box center [1027, 132] width 108 height 14
